Goal: Information Seeking & Learning: Check status

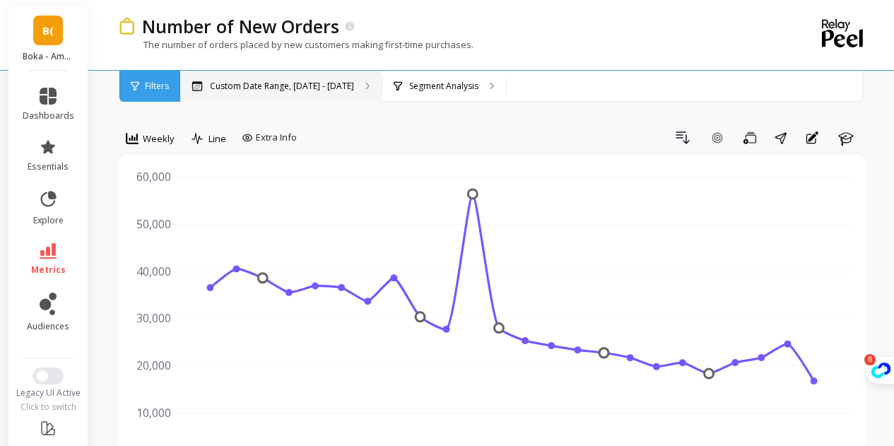
click at [293, 91] on div "Custom Date Range, [DATE] - [DATE]" at bounding box center [280, 86] width 201 height 31
click at [48, 252] on icon at bounding box center [48, 251] width 17 height 16
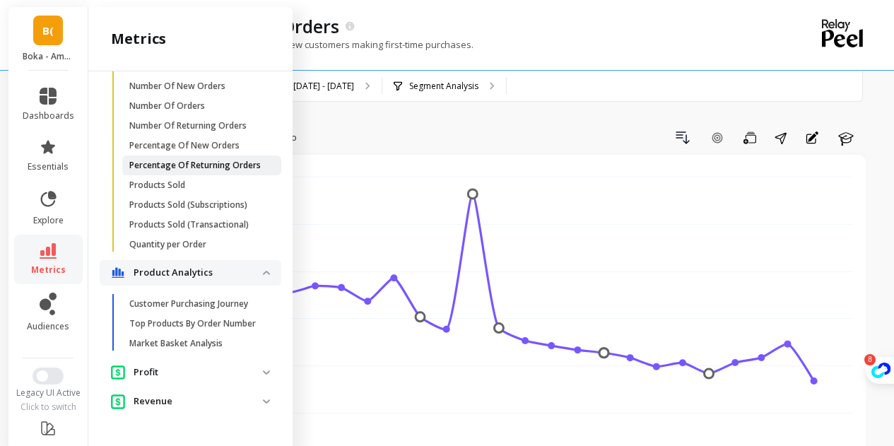
scroll to position [569, 0]
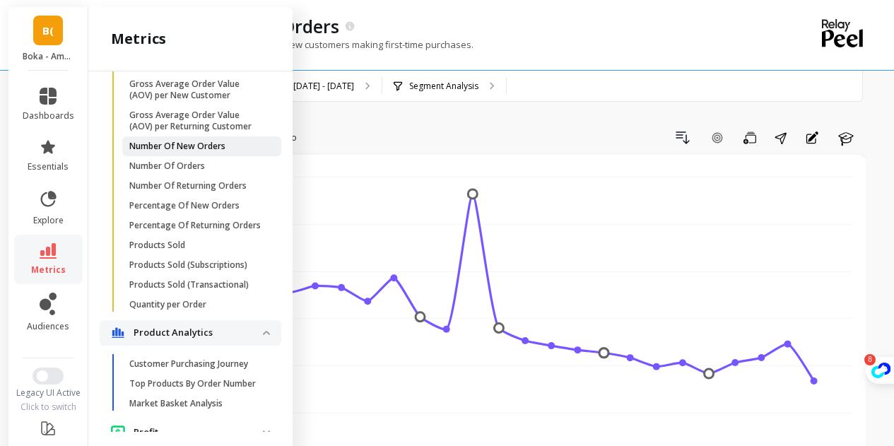
click at [239, 152] on span "Number Of New Orders" at bounding box center [196, 146] width 135 height 11
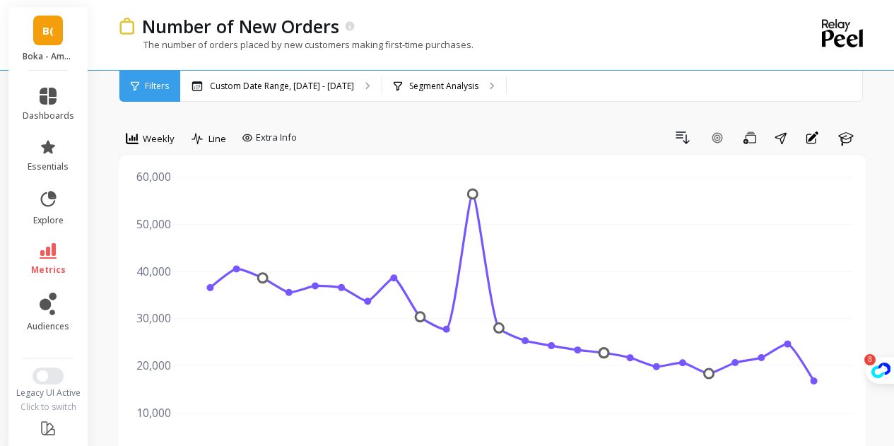
scroll to position [0, 0]
click at [263, 97] on div "Custom Date Range, [DATE] - [DATE]" at bounding box center [280, 86] width 201 height 31
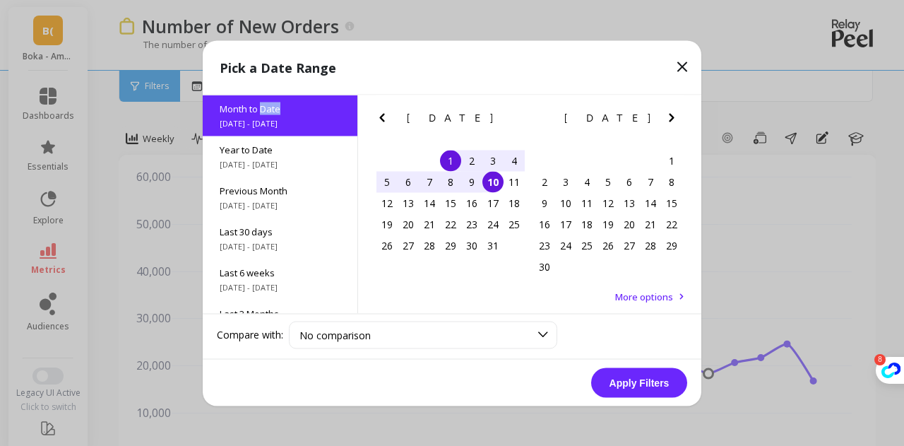
click at [388, 118] on icon "Previous Month" at bounding box center [382, 117] width 17 height 17
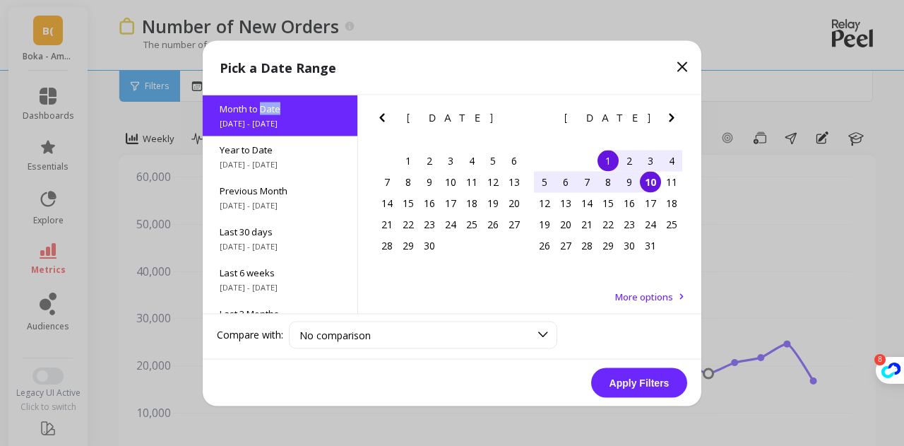
click at [388, 118] on icon "Previous Month" at bounding box center [382, 117] width 17 height 17
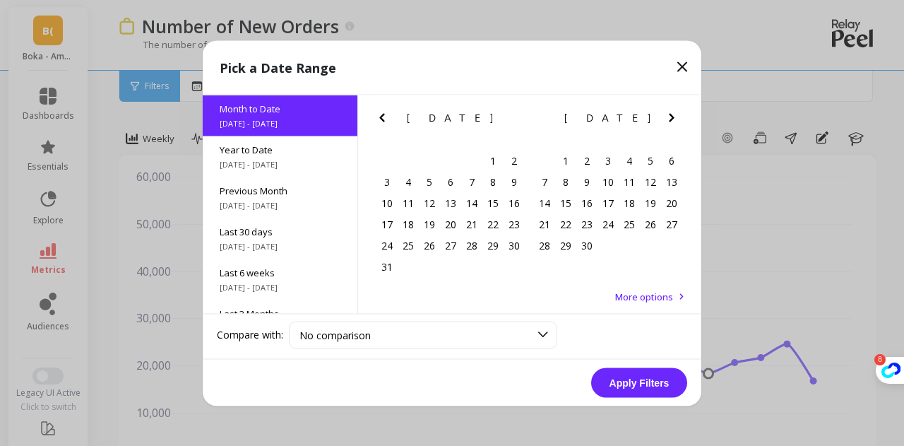
click at [362, 115] on div "[DATE] [DATE] Su Mo Tu We Th Fr Sa 27 28 29 30 31 1 2 3 4 5 6 7 8 9 10 11 12 13…" at bounding box center [529, 190] width 343 height 191
click at [379, 116] on icon "Previous Month" at bounding box center [382, 117] width 17 height 17
click at [452, 187] on div "9" at bounding box center [450, 181] width 21 height 21
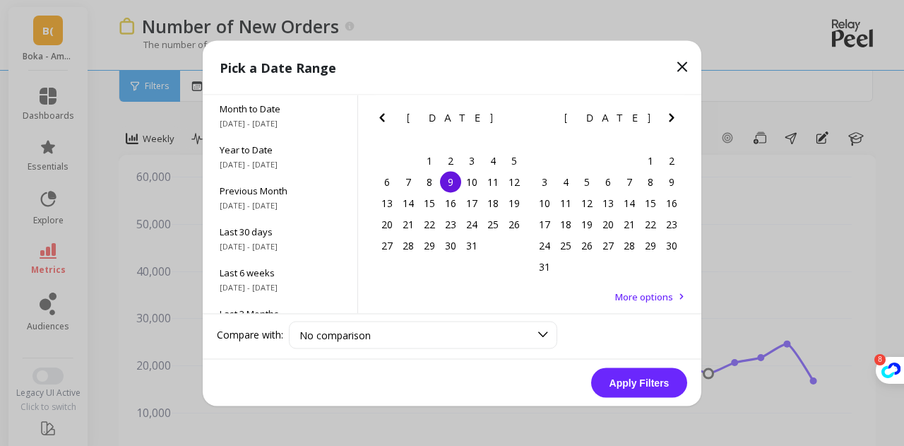
click at [671, 117] on icon "Next Month" at bounding box center [671, 117] width 17 height 17
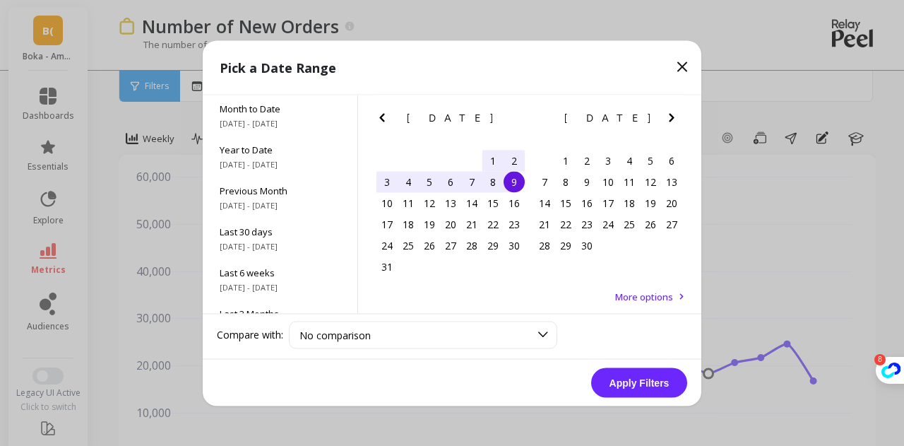
click at [671, 117] on icon "Next Month" at bounding box center [671, 117] width 17 height 17
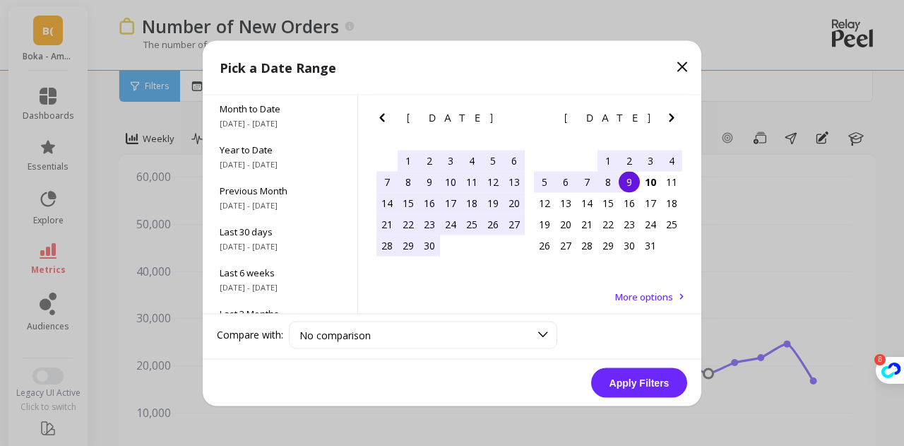
click at [631, 182] on div "9" at bounding box center [629, 181] width 21 height 21
click at [639, 386] on button "Apply Filters" at bounding box center [639, 382] width 96 height 30
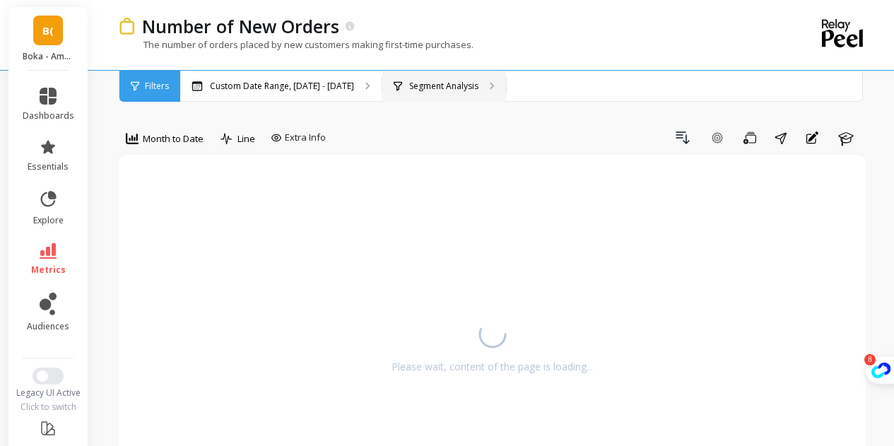
click at [424, 90] on p "Segment Analysis" at bounding box center [443, 86] width 69 height 11
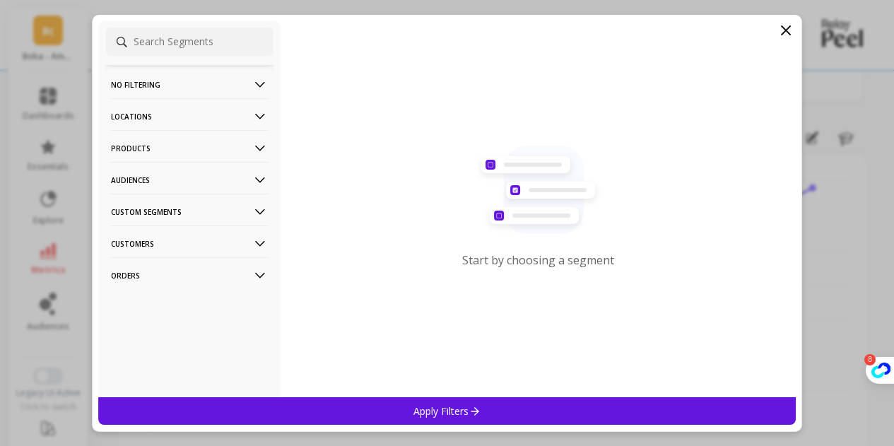
click at [153, 148] on p "Products" at bounding box center [189, 148] width 157 height 36
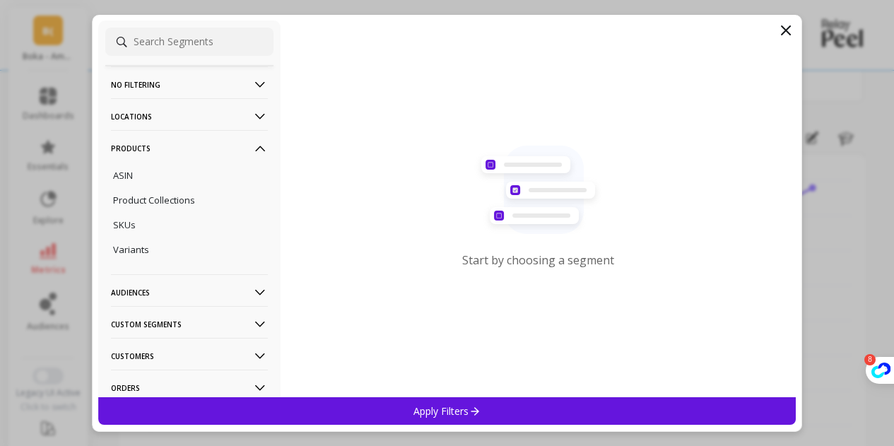
click at [163, 335] on p "Custom Segments" at bounding box center [189, 324] width 157 height 36
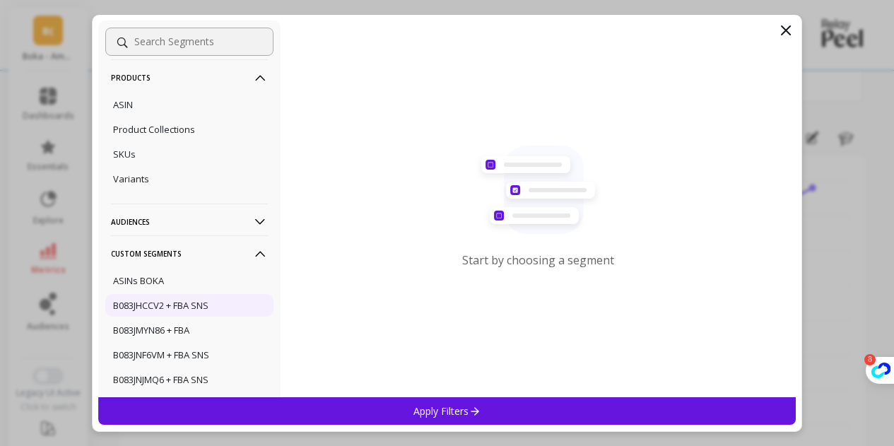
click at [199, 307] on p "B083JHCCV2 + FBA SNS" at bounding box center [160, 305] width 95 height 13
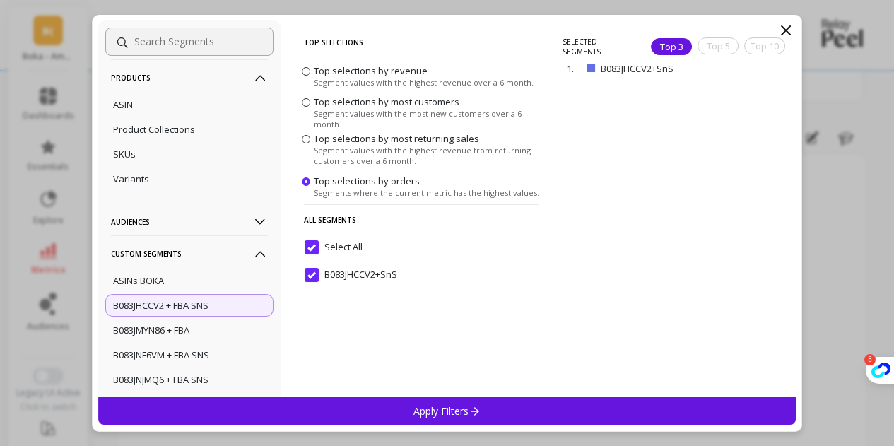
click at [384, 407] on div "Apply Filters" at bounding box center [447, 411] width 698 height 28
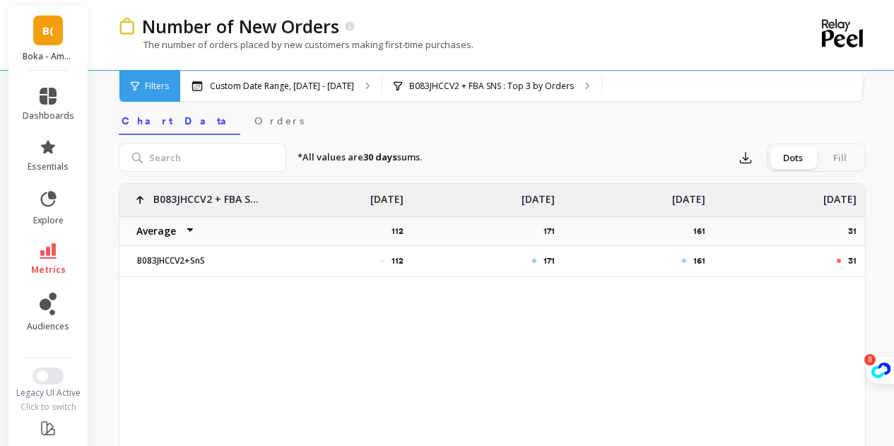
scroll to position [495, 0]
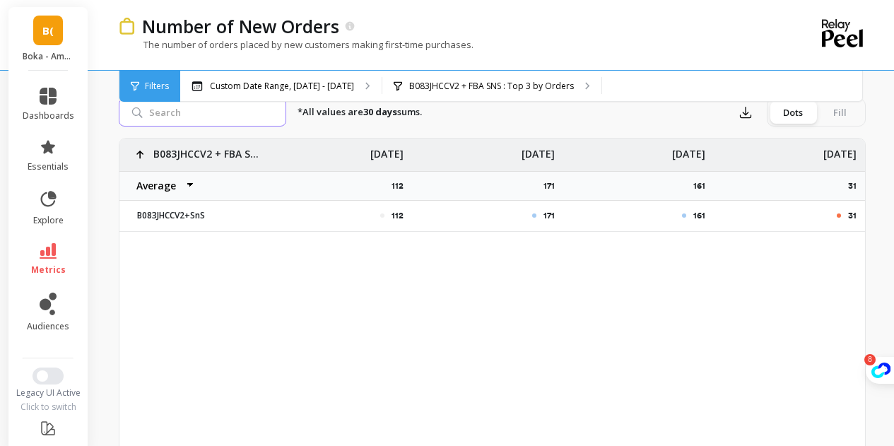
click at [228, 111] on input "search" at bounding box center [202, 112] width 167 height 28
paste input "B0C2JFJ1BL"
type input "B0C2JFJ1BL"
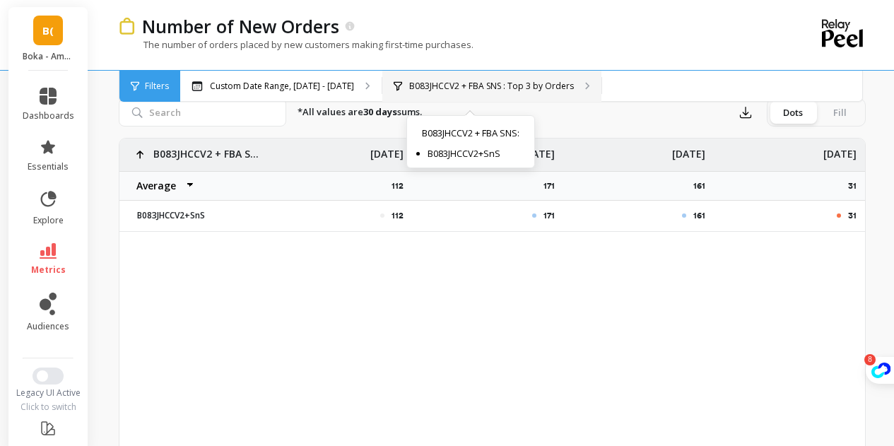
click at [409, 88] on p "B083JHCCV2 + FBA SNS : Top 3 by Orders" at bounding box center [491, 86] width 165 height 11
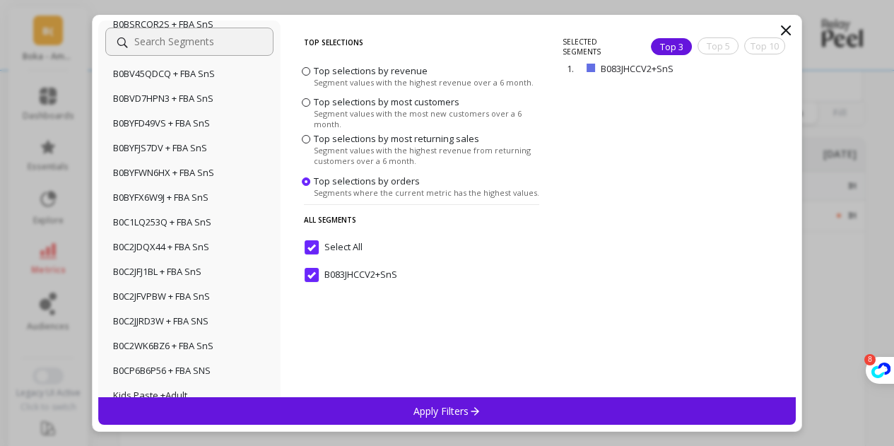
scroll to position [562, 0]
click at [211, 282] on div "B0C2JFJ1BL + FBA SnS" at bounding box center [189, 270] width 168 height 23
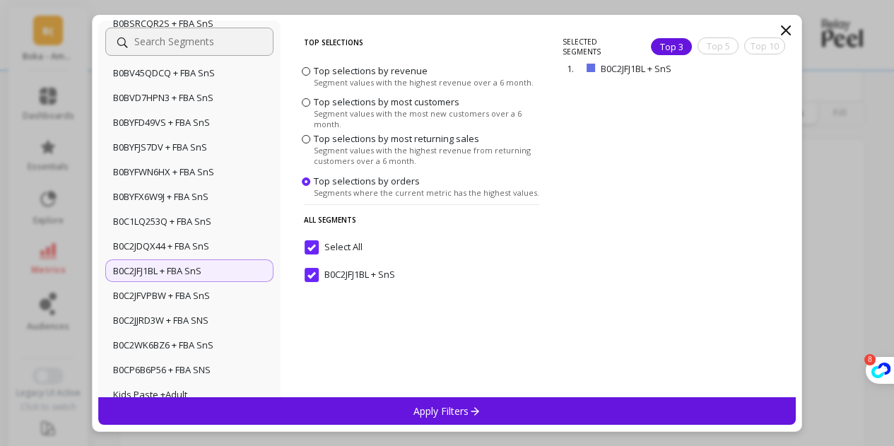
click at [400, 401] on div "Apply Filters" at bounding box center [447, 411] width 698 height 28
